Goal: Task Accomplishment & Management: Use online tool/utility

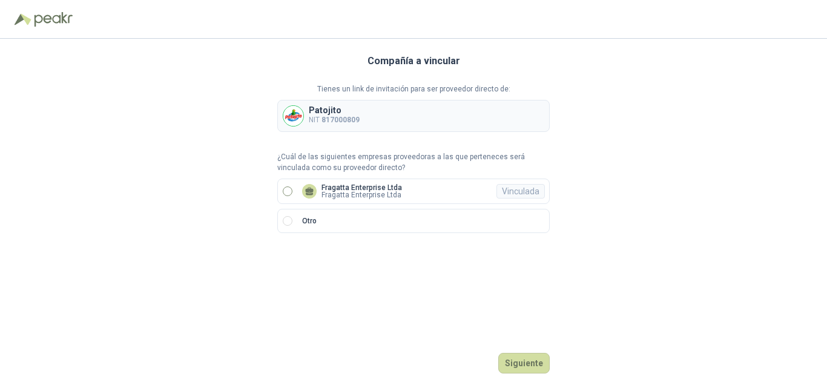
click at [344, 192] on p "Fragatta Enterprise Ltda" at bounding box center [361, 194] width 80 height 7
click at [529, 366] on button "Ingresar" at bounding box center [526, 363] width 48 height 21
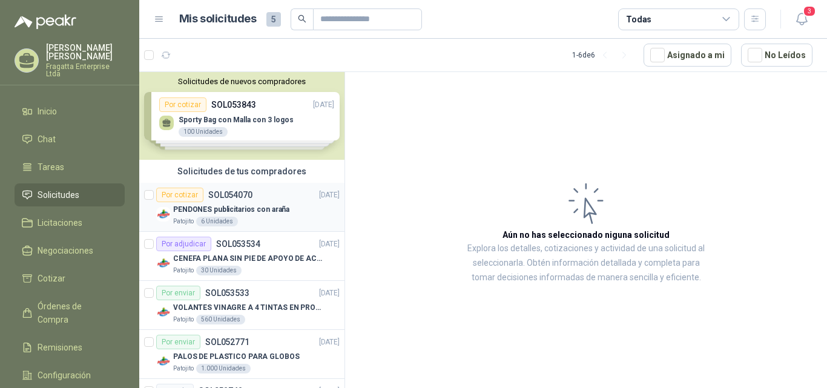
click at [250, 199] on p "SOL054070" at bounding box center [230, 195] width 44 height 8
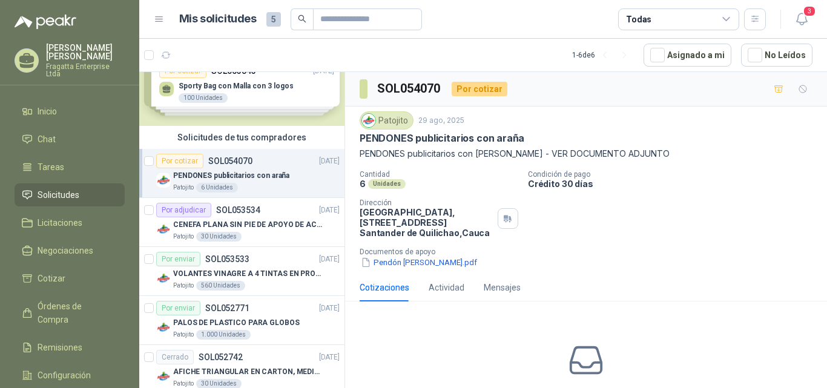
scroll to position [32, 0]
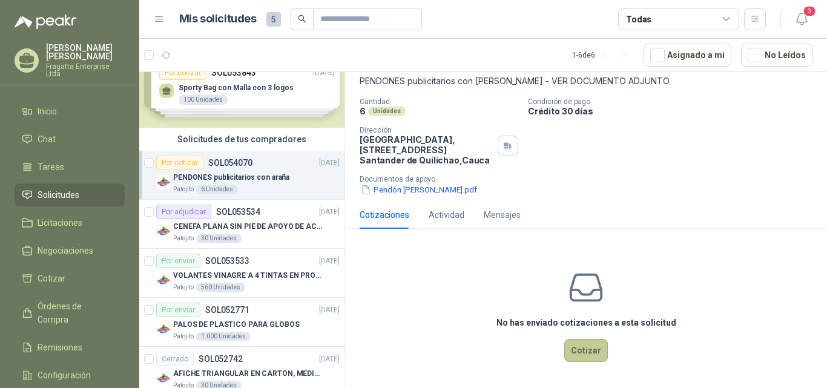
click at [576, 356] on button "Cotizar" at bounding box center [586, 350] width 44 height 23
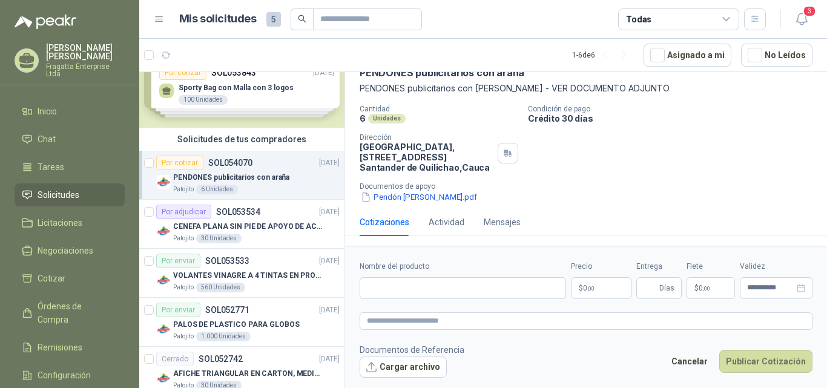
scroll to position [65, 0]
click at [427, 290] on input "Nombre del producto" at bounding box center [462, 288] width 206 height 22
click at [407, 285] on input "**********" at bounding box center [462, 288] width 206 height 22
type input "**********"
click at [588, 287] on span ",00" at bounding box center [590, 288] width 7 height 7
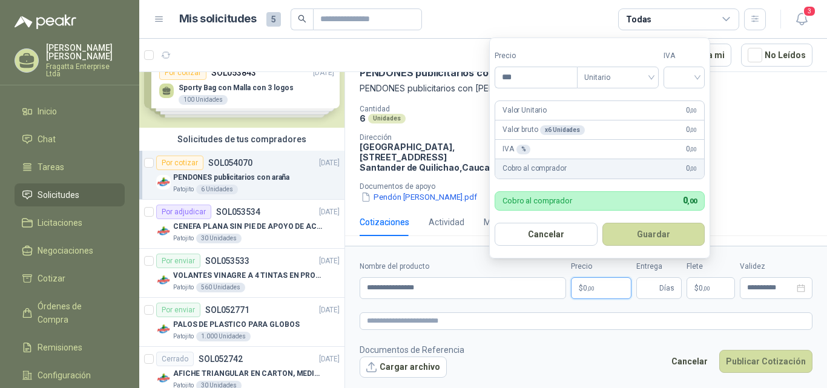
drag, startPoint x: 532, startPoint y: 74, endPoint x: 404, endPoint y: 65, distance: 128.6
click at [401, 74] on body "[PERSON_NAME] Fragatta Enterprise Ltda Inicio Chat Tareas Solicitudes Licitacio…" at bounding box center [413, 194] width 827 height 388
type input "*********"
click at [690, 74] on input "search" at bounding box center [683, 76] width 27 height 18
click at [689, 94] on div "19%" at bounding box center [686, 102] width 37 height 19
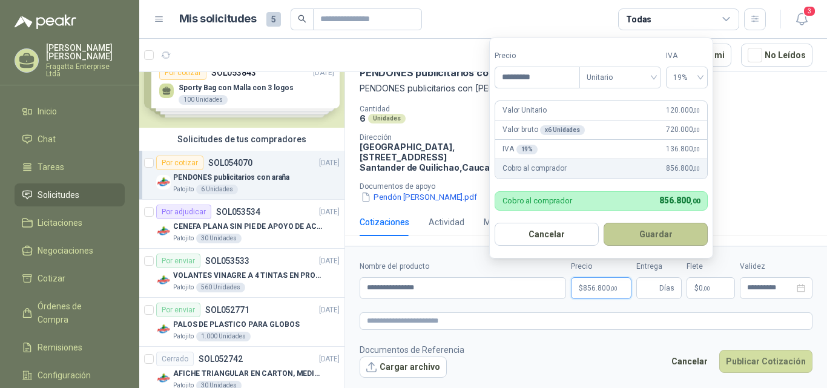
click at [644, 234] on button "Guardar" at bounding box center [655, 234] width 104 height 23
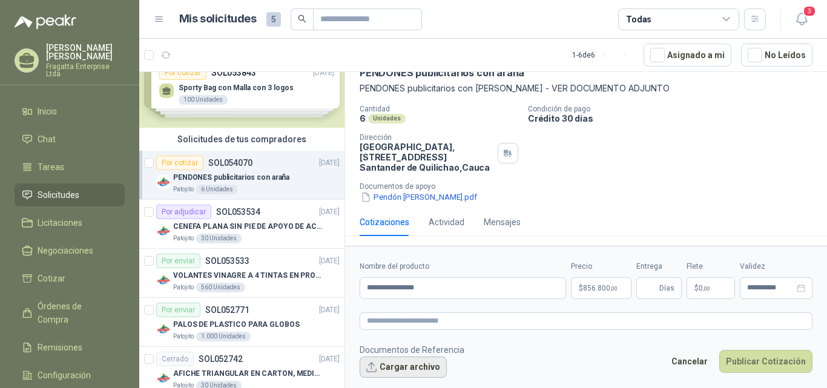
click at [408, 368] on button "Cargar archivo" at bounding box center [402, 367] width 87 height 22
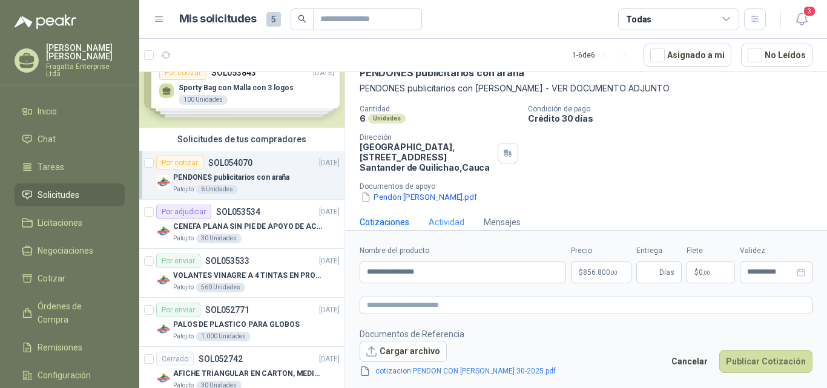
scroll to position [73, 0]
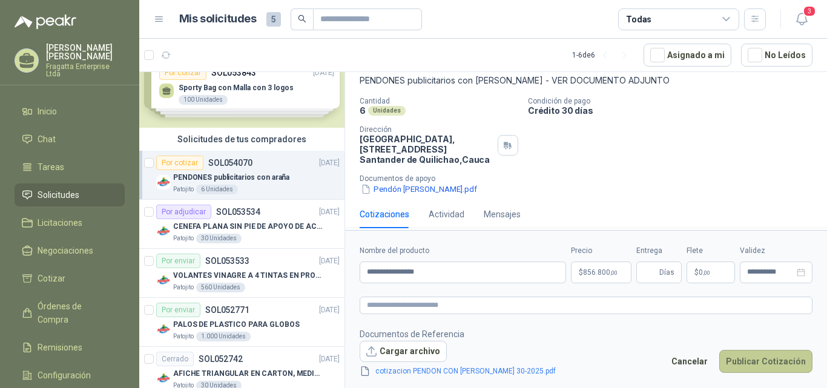
click at [774, 358] on button "Publicar Cotización" at bounding box center [765, 361] width 93 height 23
type input "*"
click at [747, 355] on button "Publicar Cotización" at bounding box center [765, 361] width 93 height 23
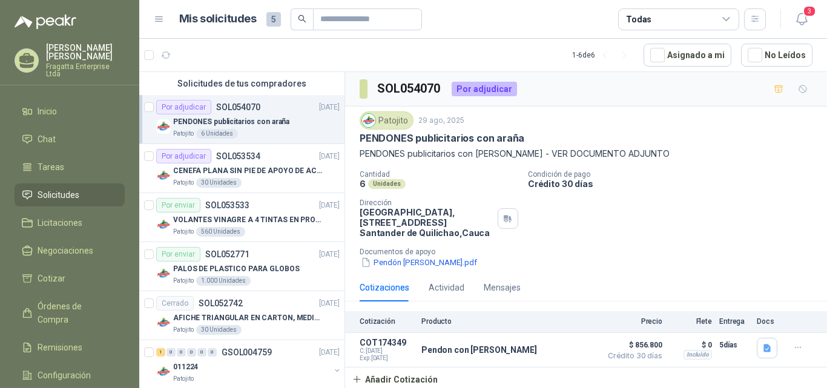
scroll to position [102, 0]
